Goal: Register for event/course

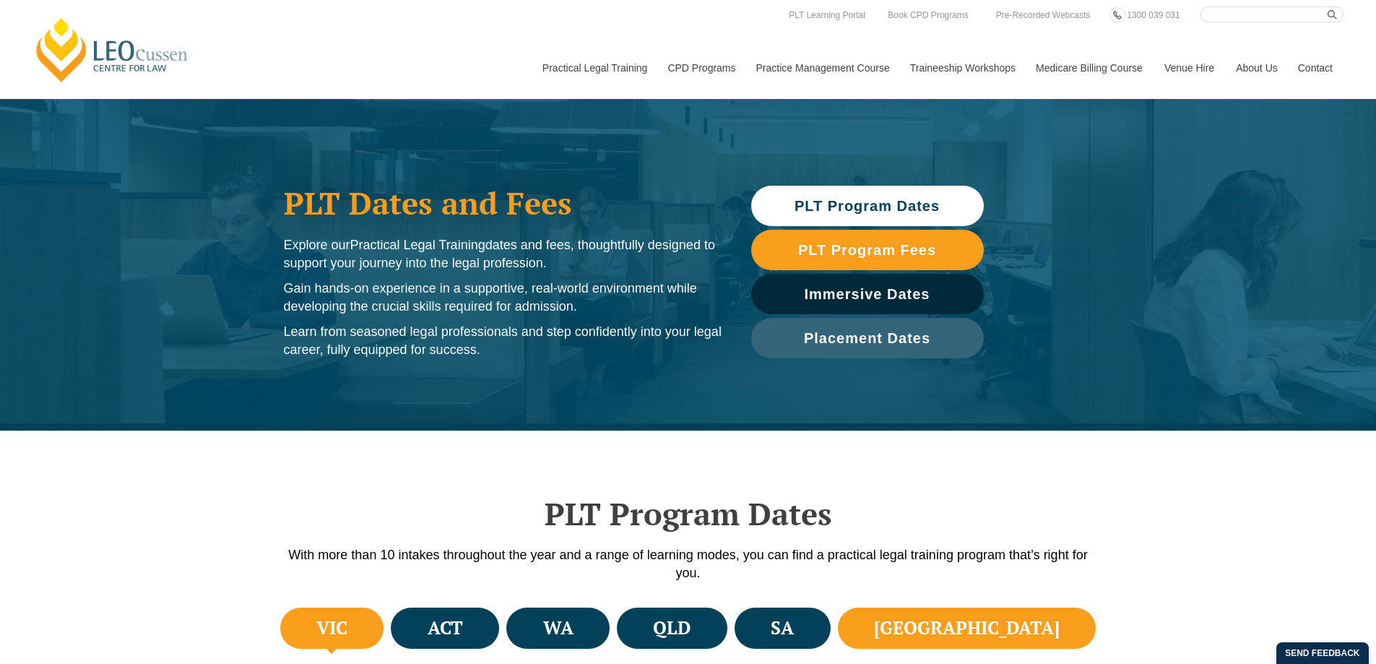
click at [1054, 631] on li "[GEOGRAPHIC_DATA]" at bounding box center [967, 628] width 259 height 41
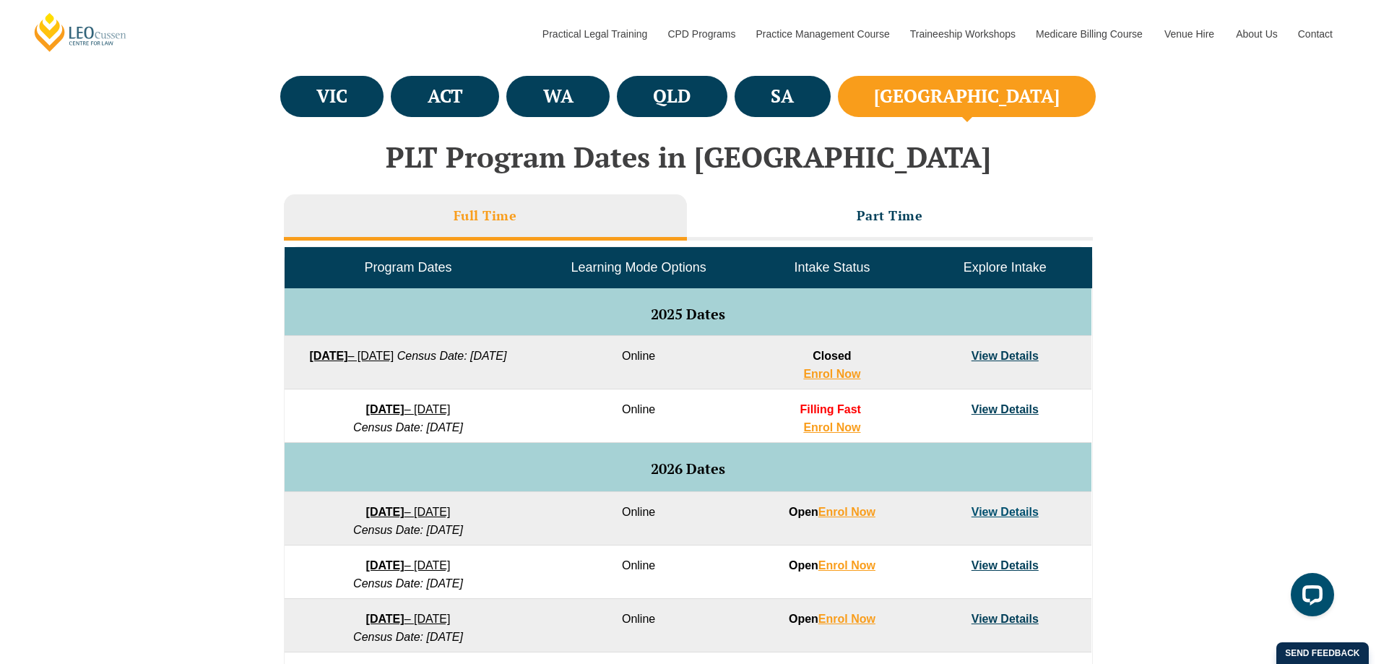
scroll to position [578, 0]
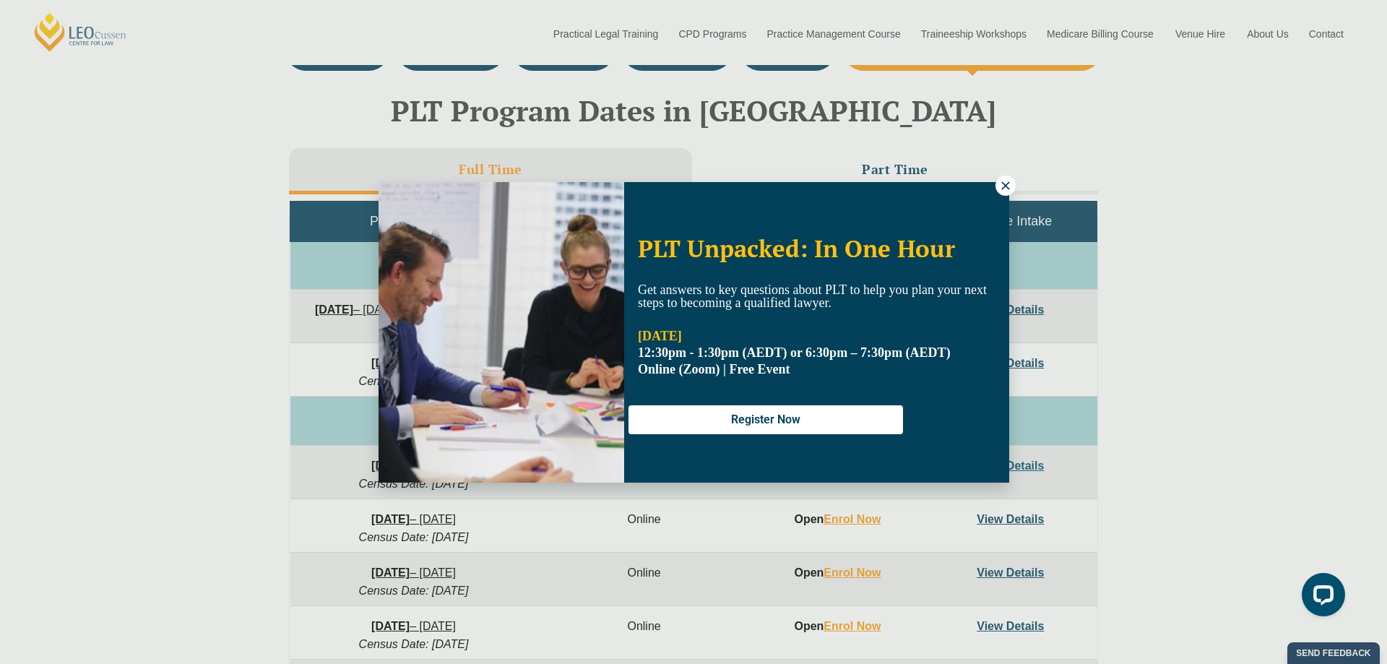
click at [1008, 185] on icon at bounding box center [1005, 185] width 13 height 13
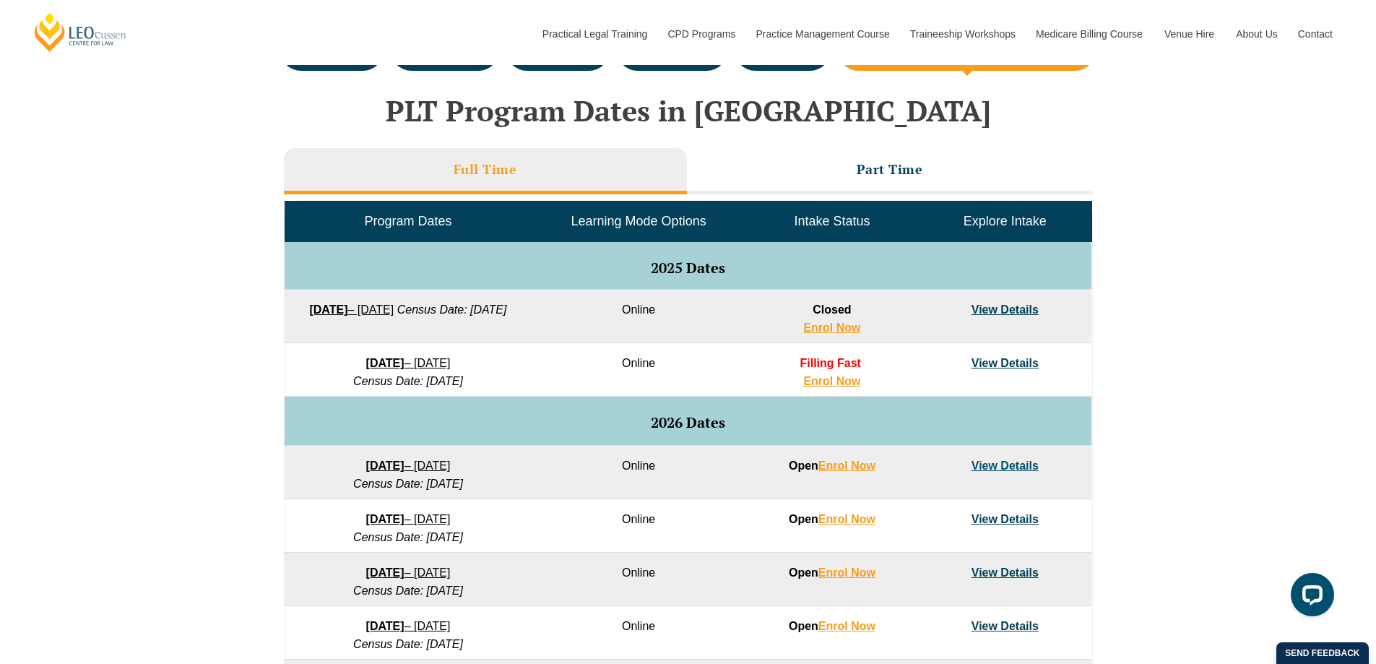
scroll to position [650, 0]
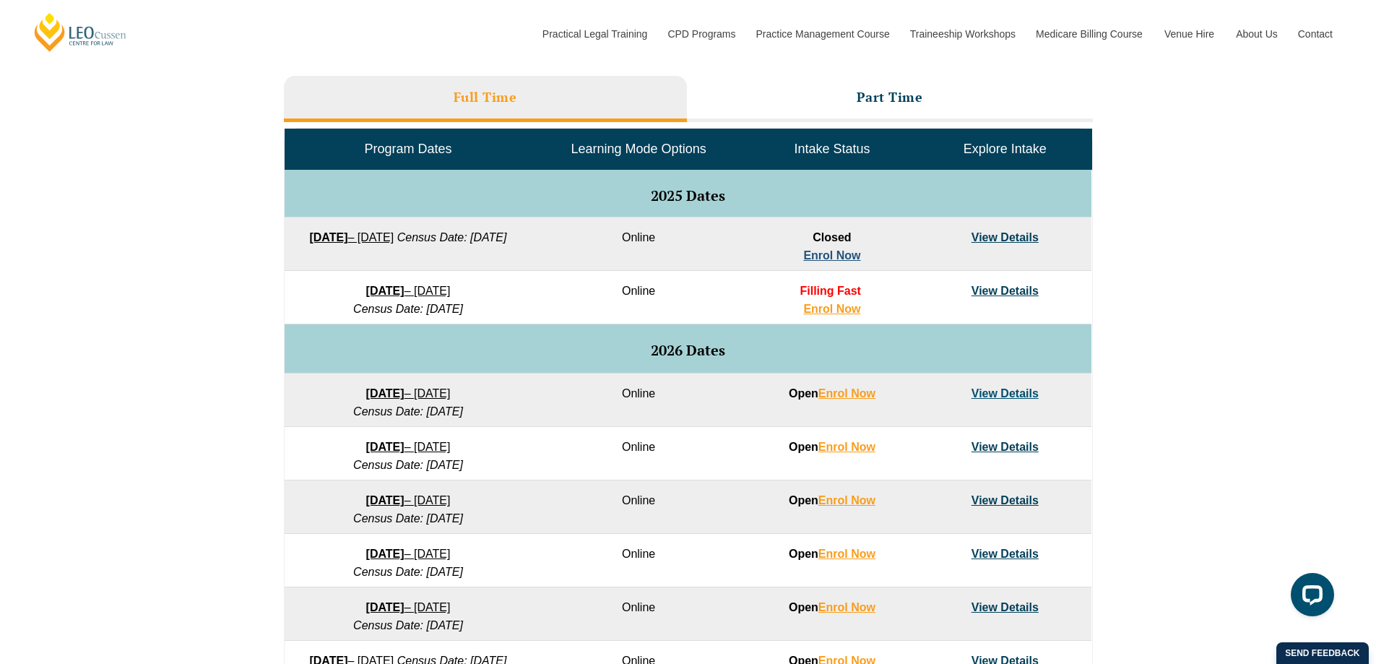
click at [844, 255] on link "Enrol Now" at bounding box center [831, 255] width 57 height 12
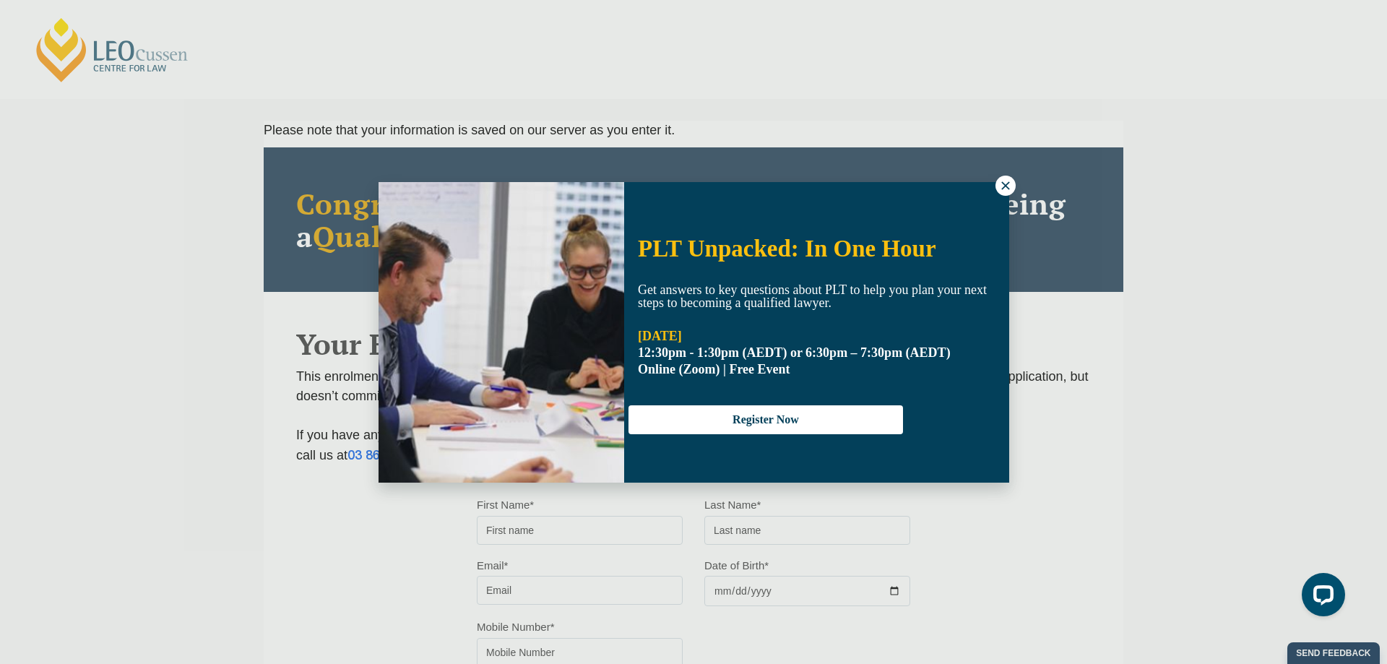
click at [1008, 184] on icon at bounding box center [1005, 185] width 13 height 13
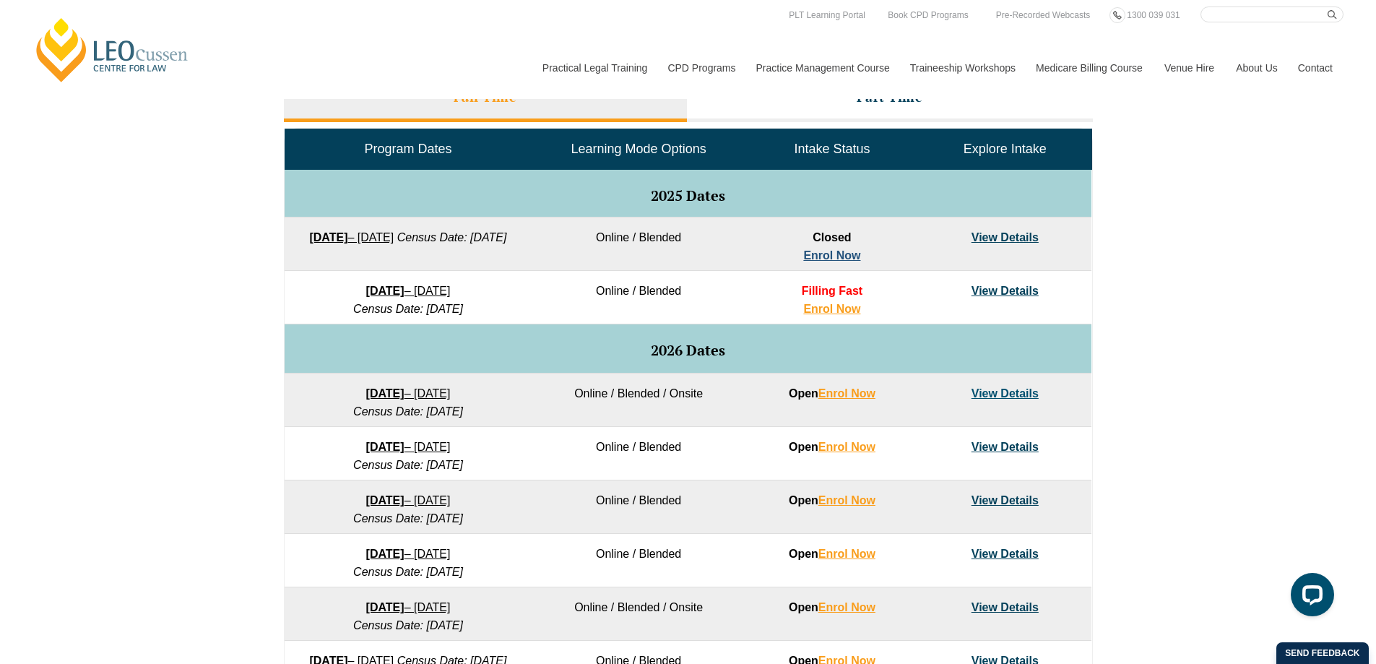
click at [831, 259] on link "Enrol Now" at bounding box center [831, 255] width 57 height 12
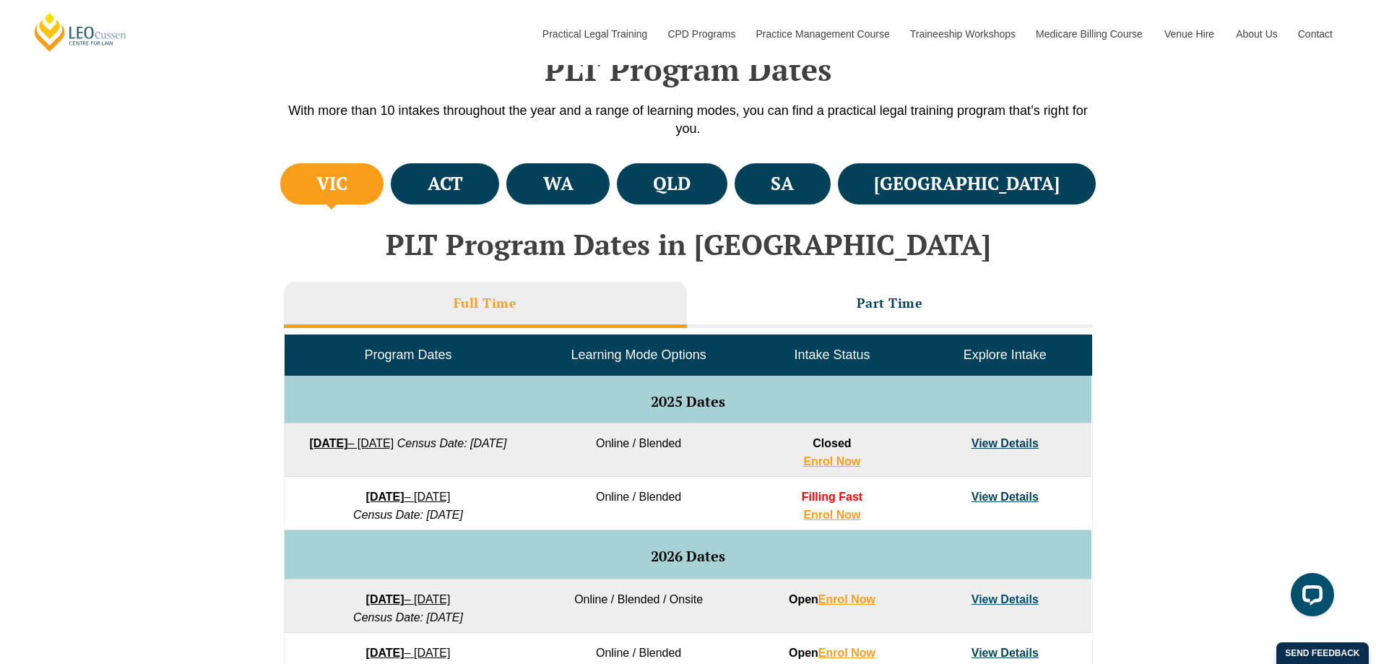
scroll to position [433, 0]
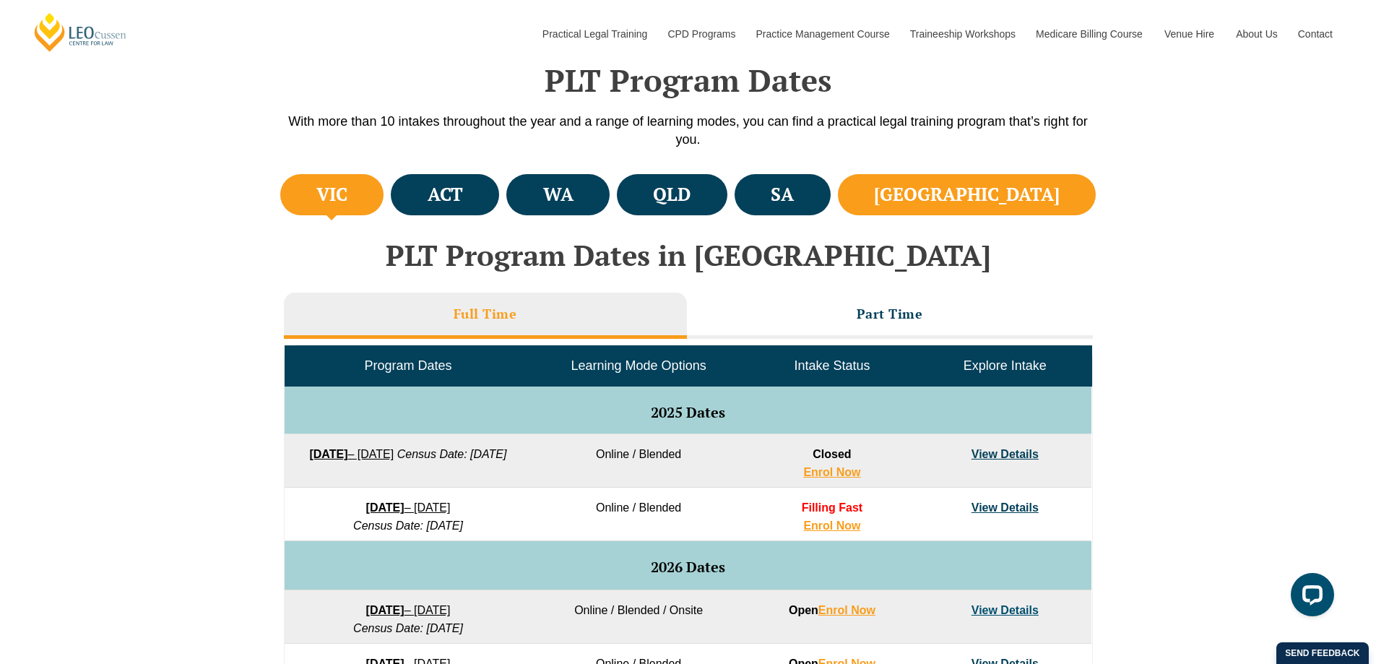
click at [1071, 193] on li "[GEOGRAPHIC_DATA]" at bounding box center [967, 194] width 259 height 41
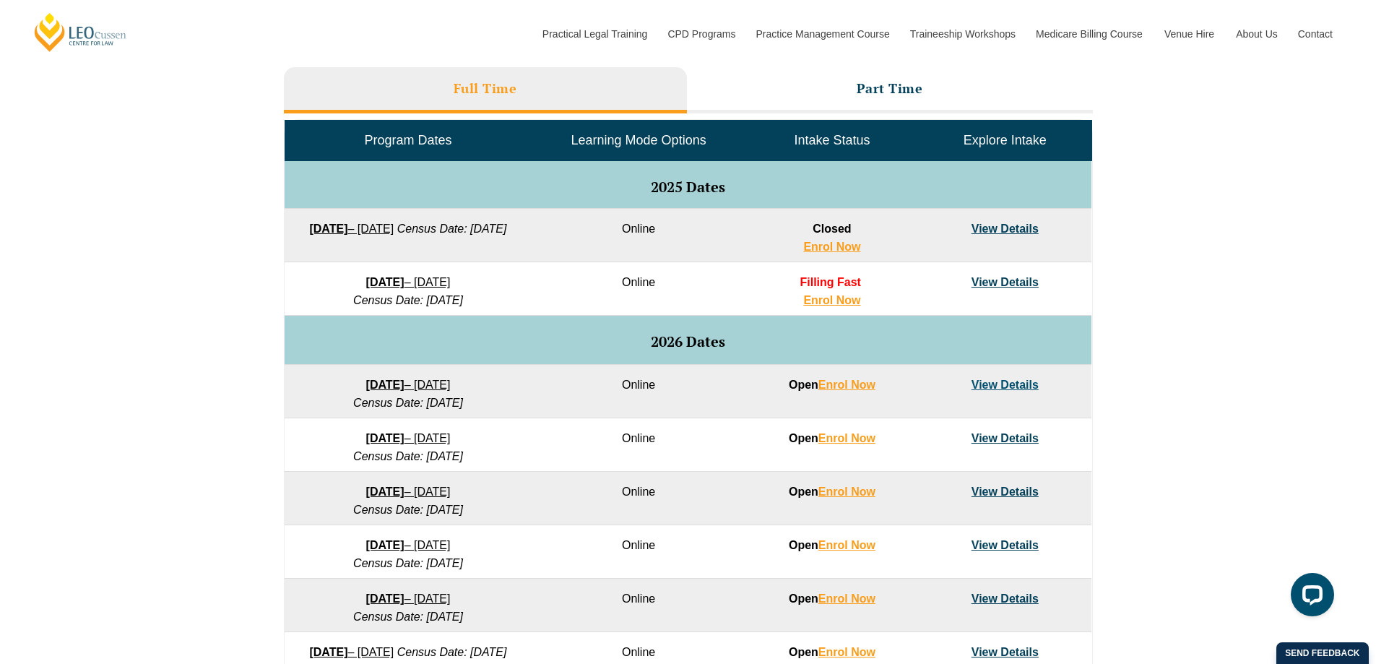
scroll to position [650, 0]
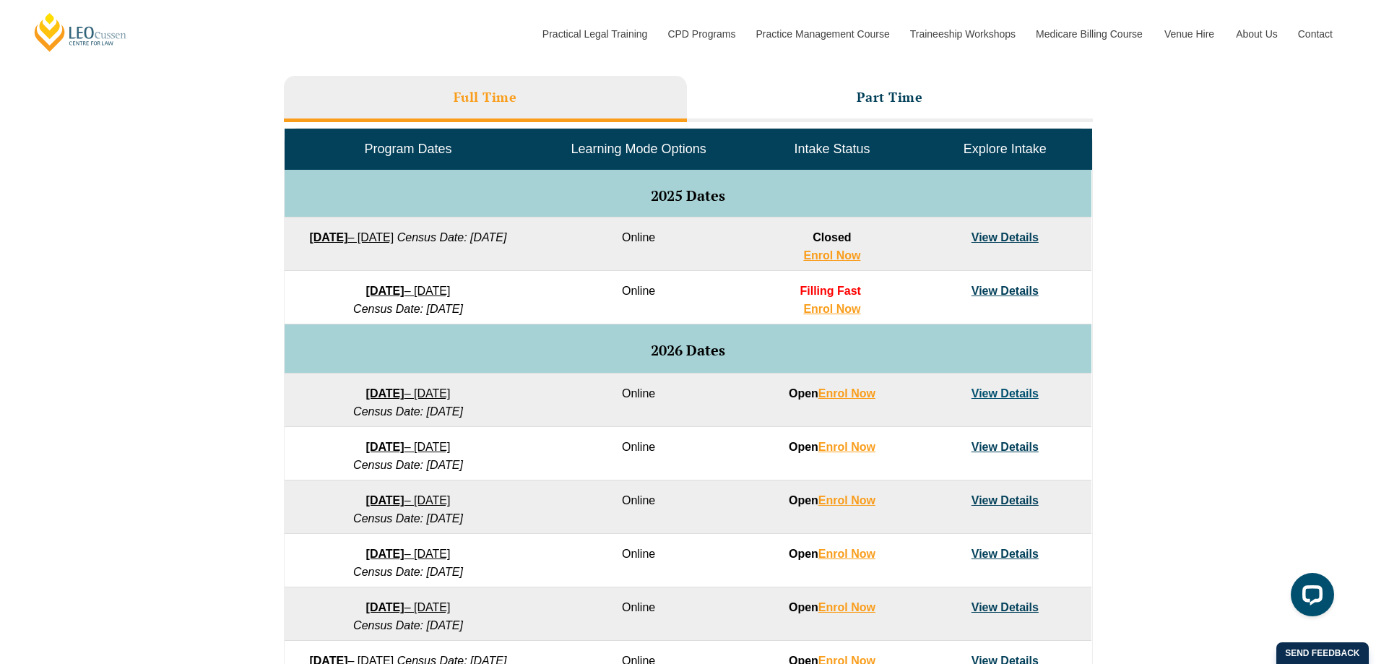
click at [993, 237] on link "View Details" at bounding box center [1005, 237] width 67 height 12
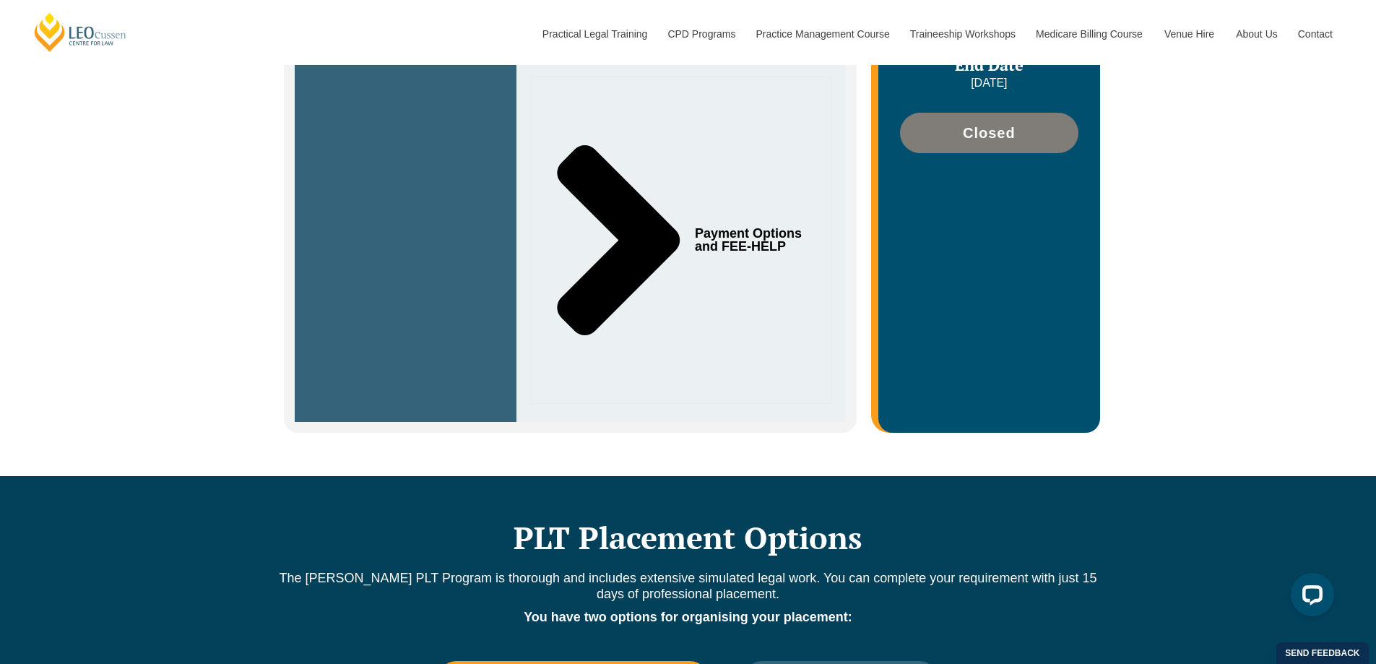
scroll to position [722, 0]
